Goal: Task Accomplishment & Management: Use online tool/utility

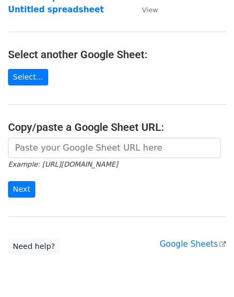
scroll to position [159, 0]
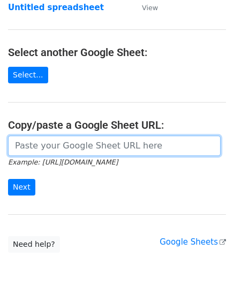
click at [48, 149] on input "url" at bounding box center [114, 146] width 212 height 20
paste input "[URL][DOMAIN_NAME]"
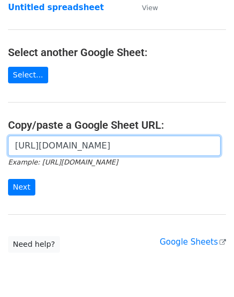
scroll to position [0, 246]
type input "https://docs.google.com/spreadsheets/d/1ABtwhXnAGxhgzUu0CPinSZmVyYM4OnWd5r0o9al…"
click at [8, 179] on input "Next" at bounding box center [21, 187] width 27 height 17
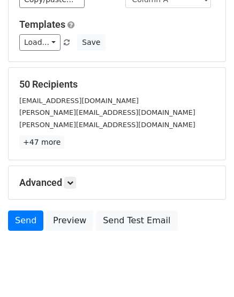
scroll to position [118, 0]
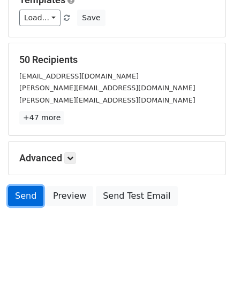
click at [27, 193] on link "Send" at bounding box center [25, 196] width 35 height 20
